Goal: Task Accomplishment & Management: Manage account settings

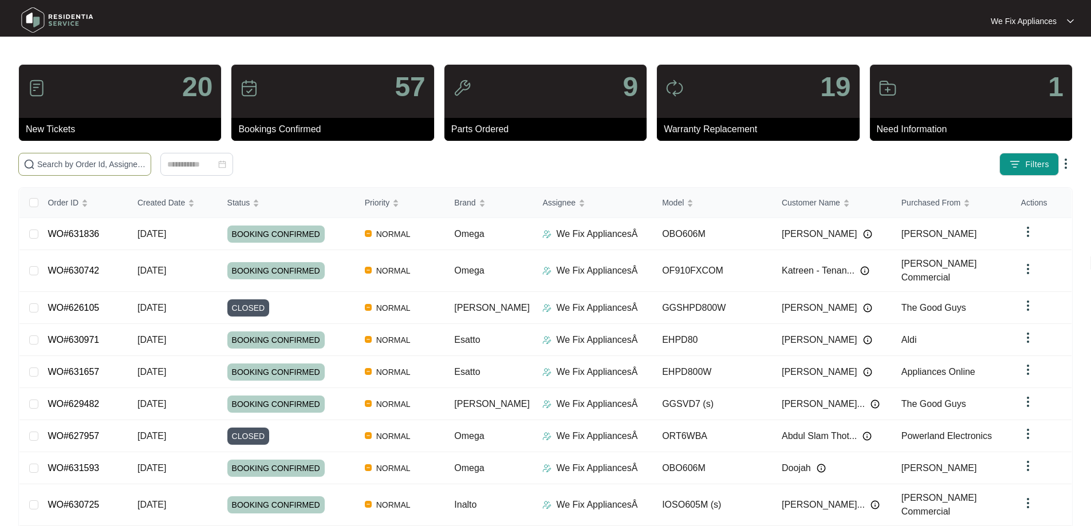
paste input "630675"
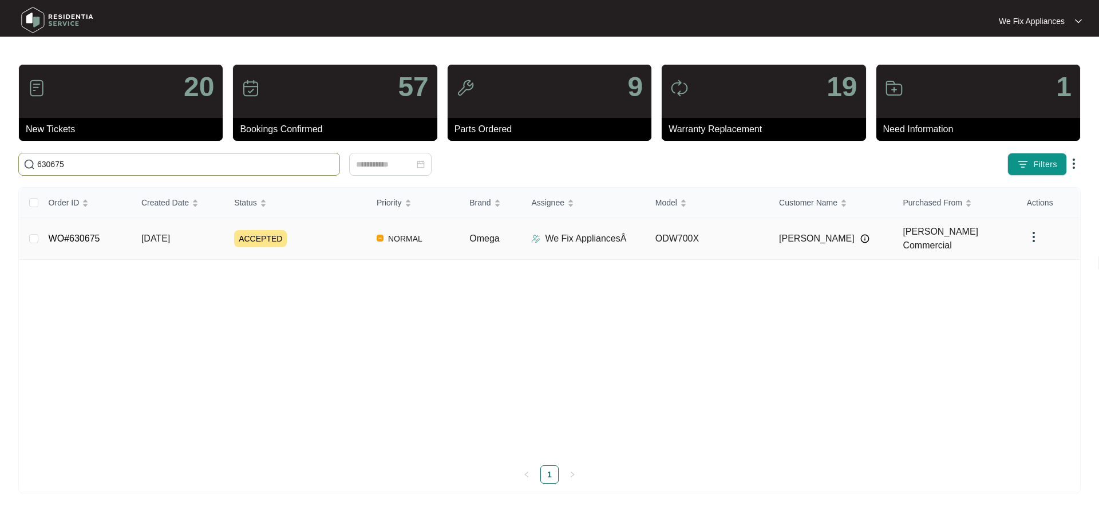
type input "630675"
click at [86, 236] on link "WO#630675" at bounding box center [75, 239] width 52 height 10
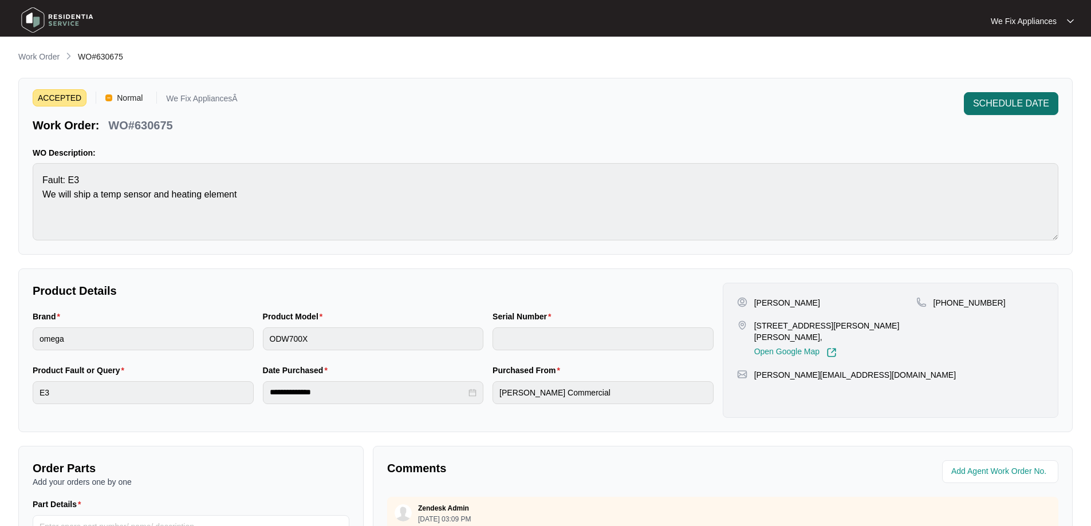
click at [1007, 108] on span "SCHEDULE DATE" at bounding box center [1011, 104] width 76 height 14
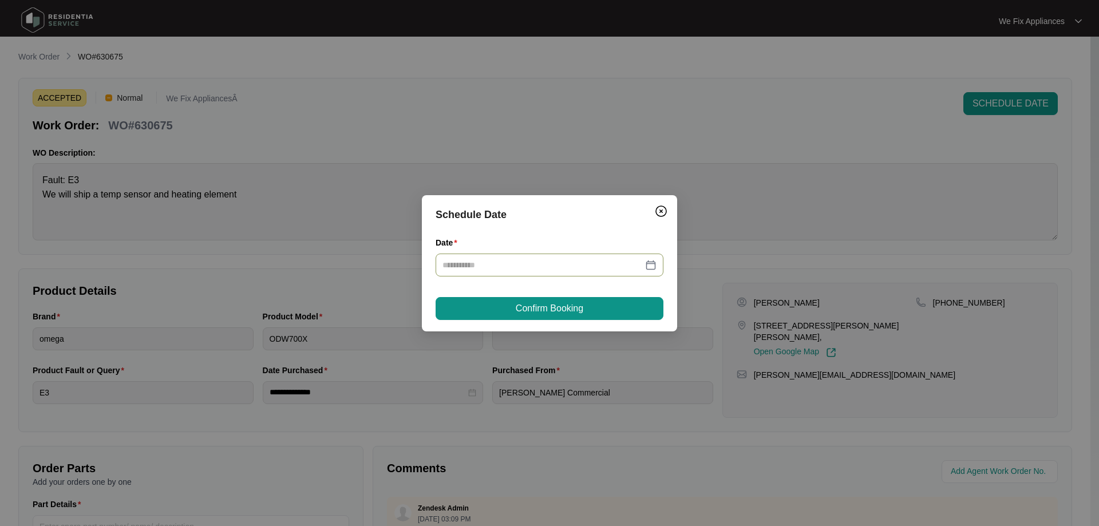
click at [570, 275] on div at bounding box center [550, 265] width 228 height 23
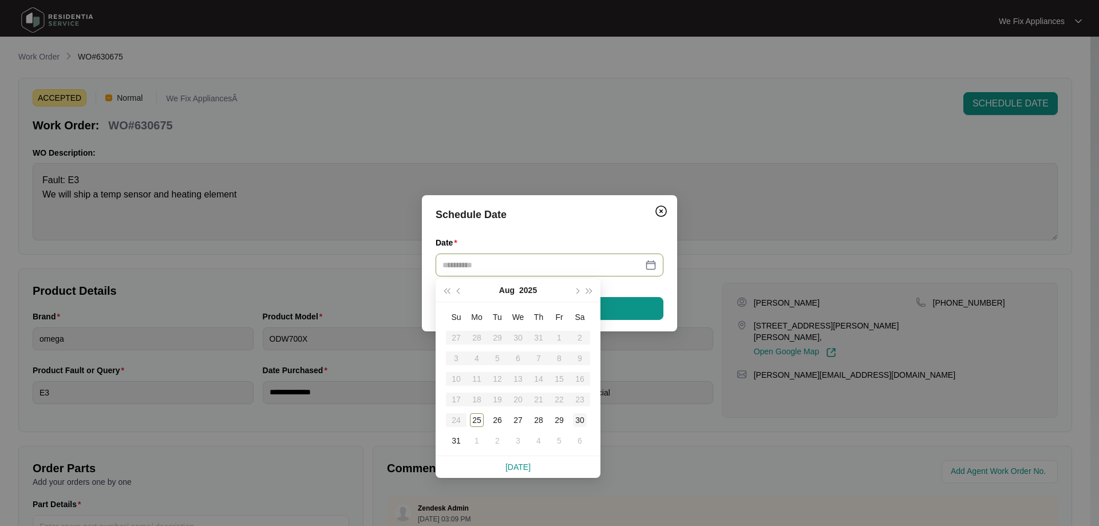
type input "**********"
click at [581, 418] on div "30" at bounding box center [580, 420] width 14 height 14
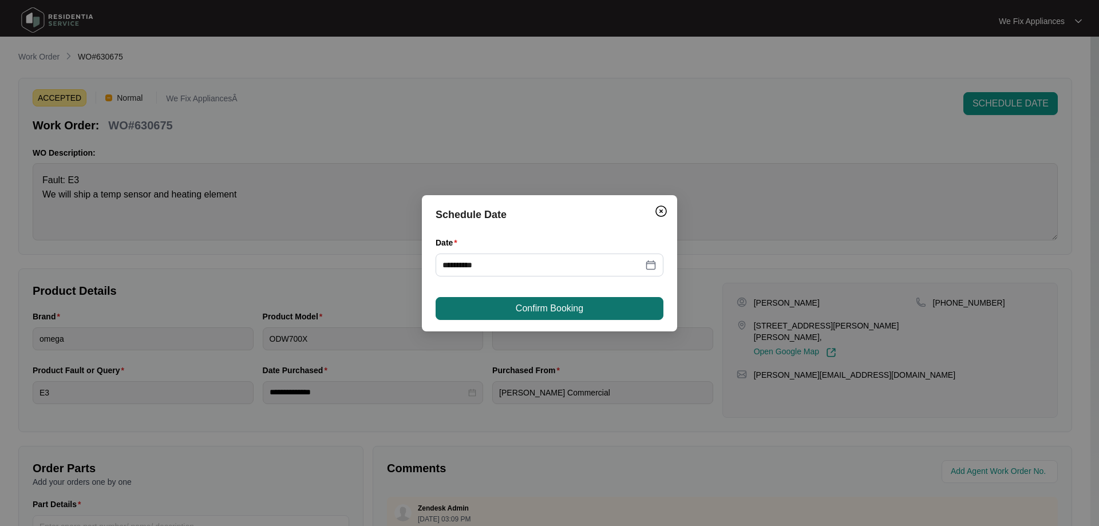
click at [577, 309] on span "Confirm Booking" at bounding box center [550, 309] width 68 height 14
